Goal: Information Seeking & Learning: Learn about a topic

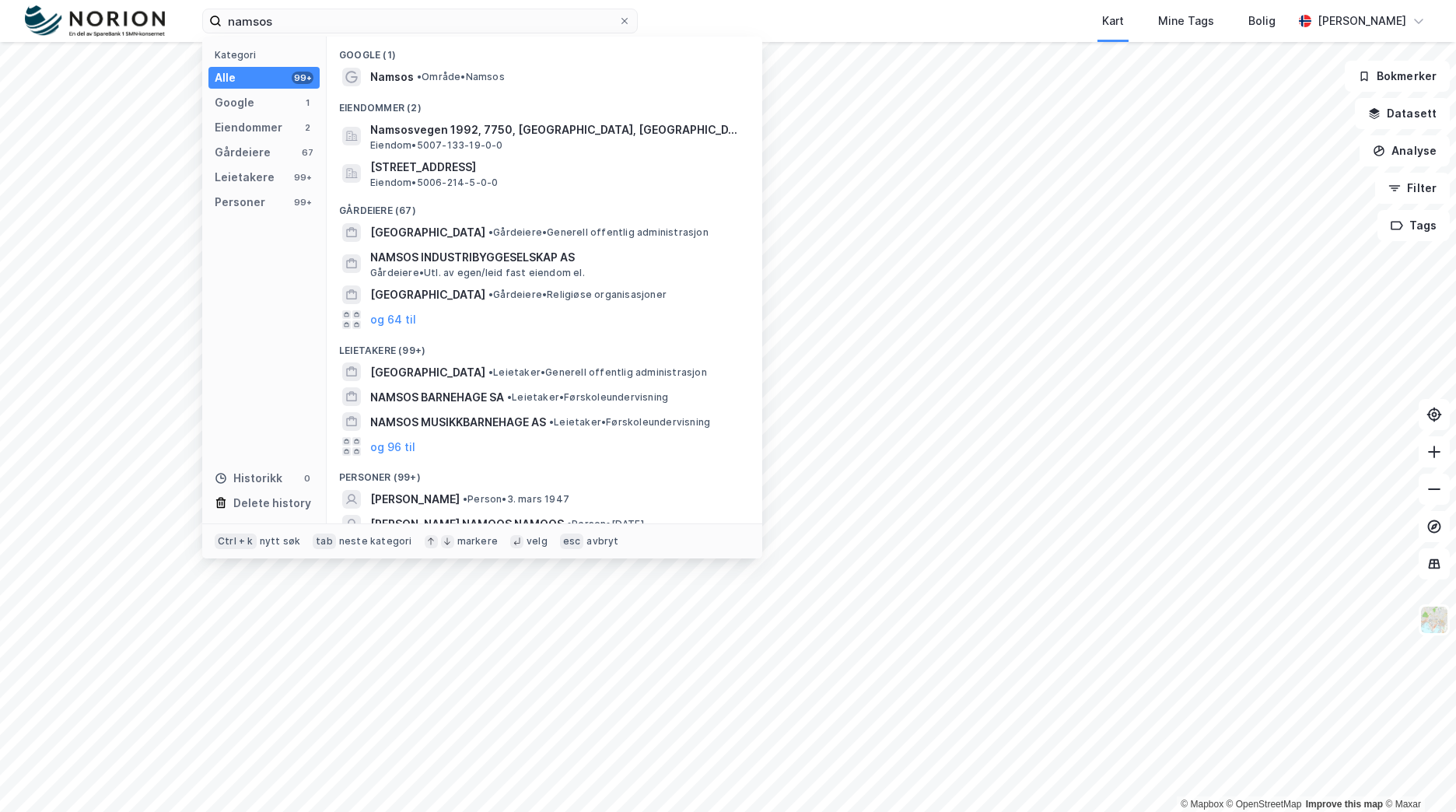
type input "namsos"
click at [516, 92] on div "Eiendommer (2)" at bounding box center [544, 104] width 436 height 28
click at [502, 80] on span "• Område • [GEOGRAPHIC_DATA]" at bounding box center [460, 76] width 88 height 12
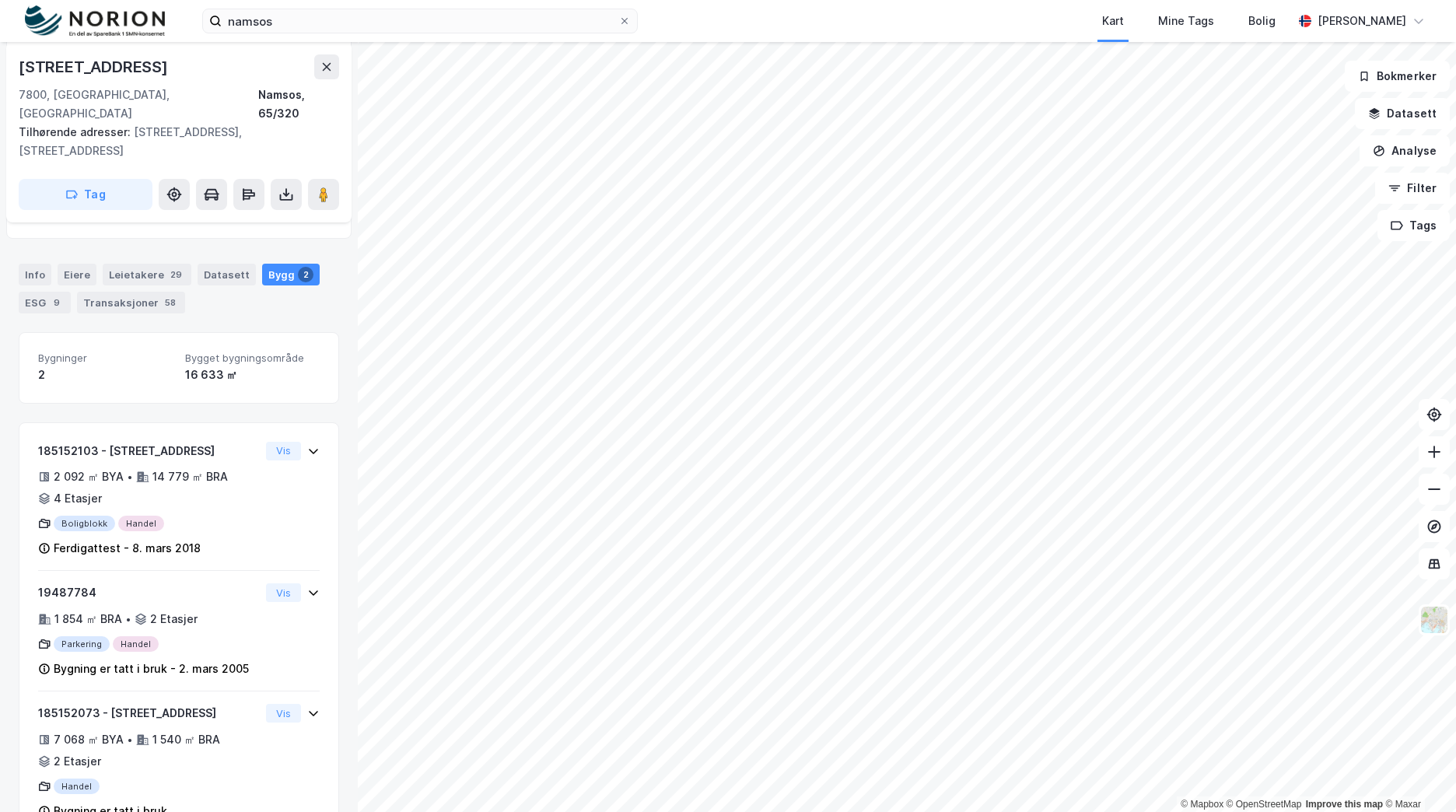
scroll to position [237, 0]
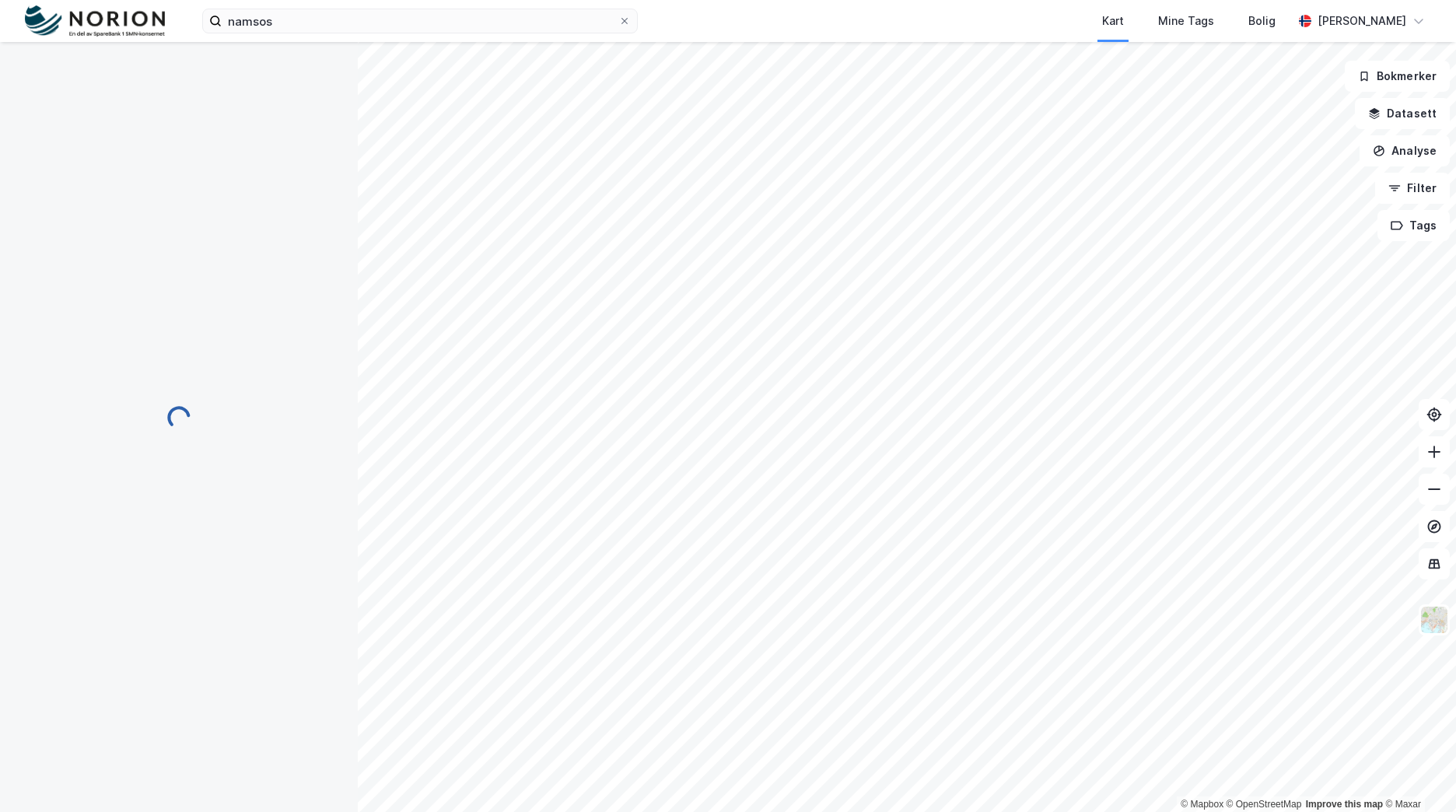
scroll to position [131, 0]
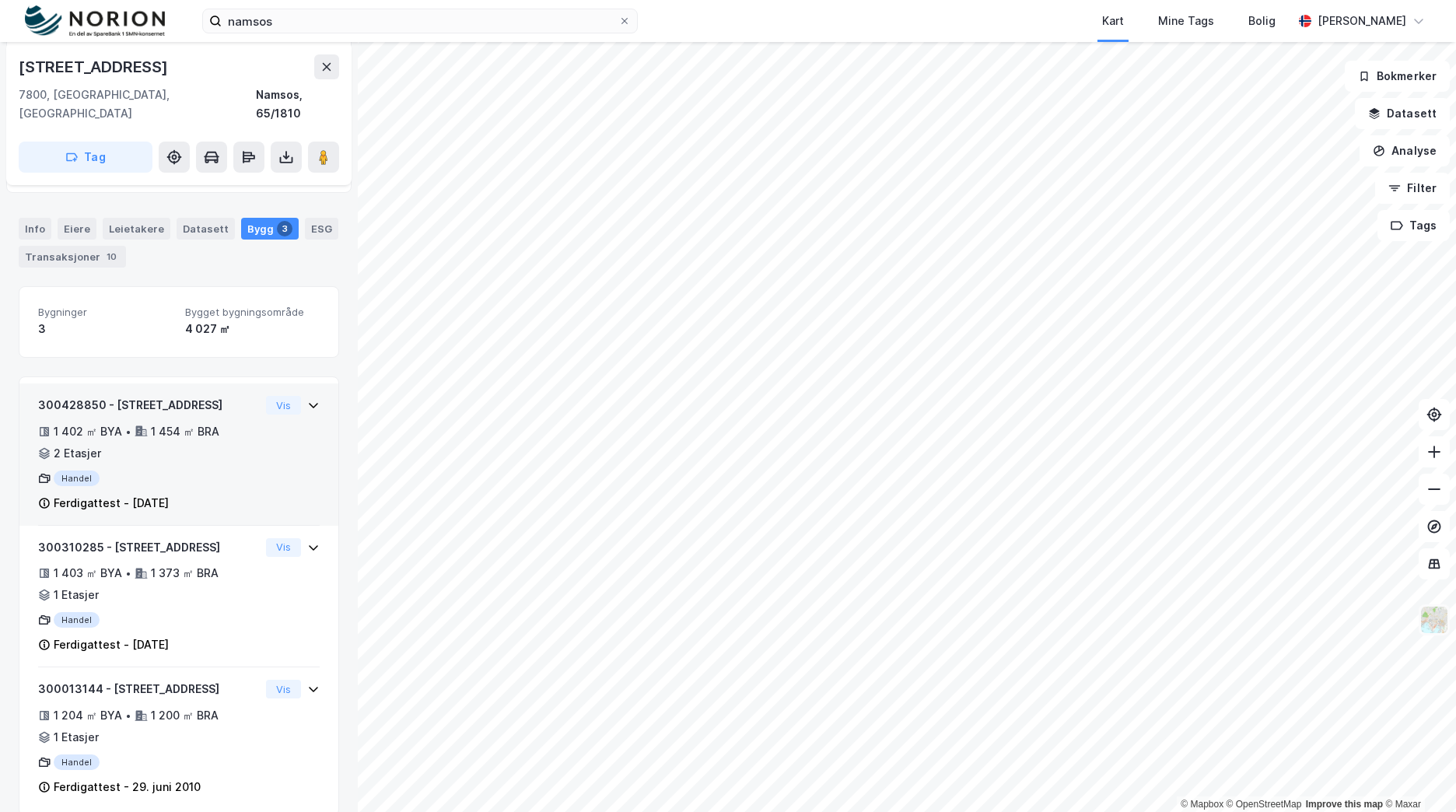
scroll to position [202, 0]
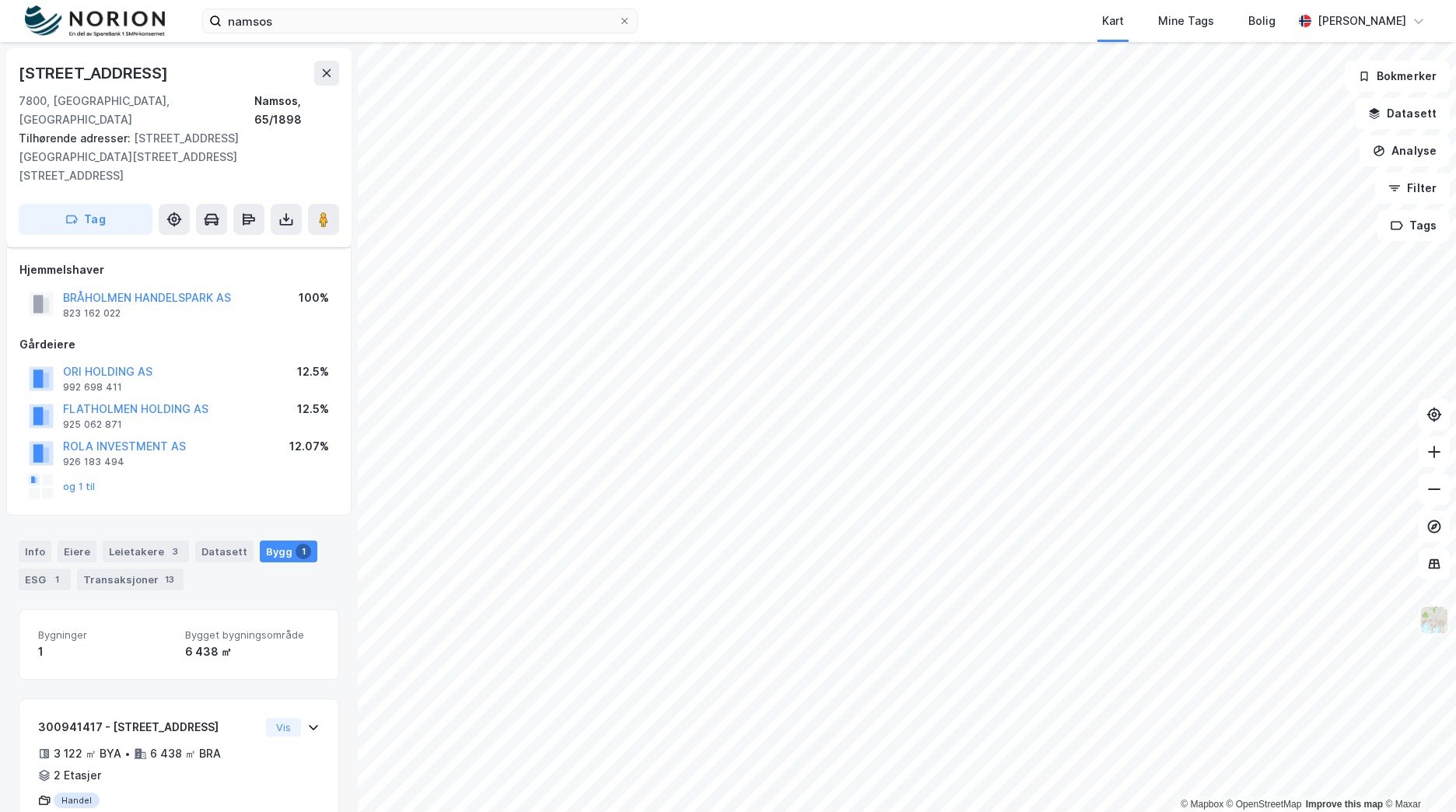
scroll to position [42, 0]
